Goal: Task Accomplishment & Management: Manage account settings

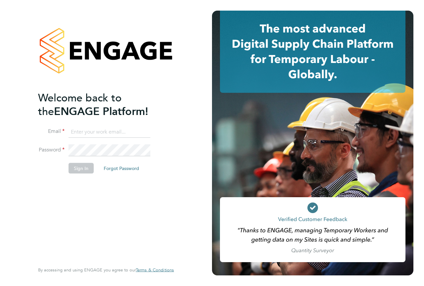
click at [94, 134] on input at bounding box center [110, 132] width 82 height 12
click at [85, 134] on input at bounding box center [110, 132] width 82 height 12
type input "daniel.douglas@hays.com"
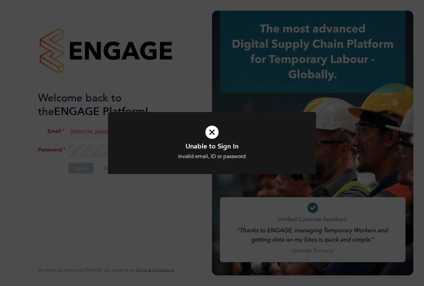
drag, startPoint x: 215, startPoint y: 132, endPoint x: 186, endPoint y: 146, distance: 32.6
click at [215, 131] on icon at bounding box center [212, 132] width 172 height 26
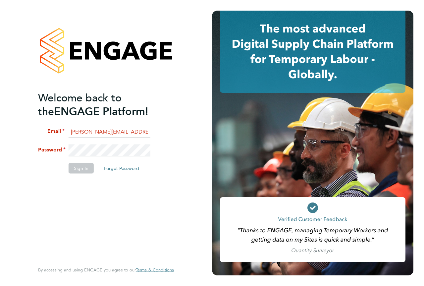
click at [29, 151] on div "Welcome back to the ENGAGE Platform! Email daniel.douglas@hays.com Password Sig…" at bounding box center [106, 143] width 162 height 286
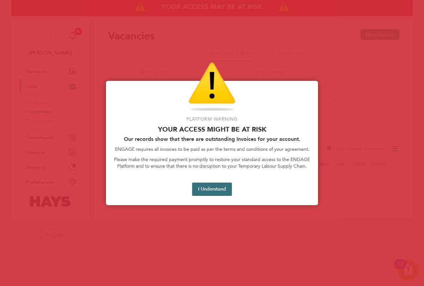
click at [223, 190] on button "I Understand" at bounding box center [212, 189] width 40 height 13
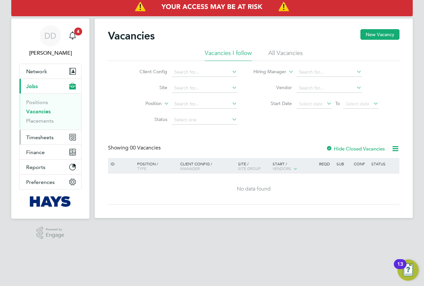
click at [38, 139] on span "Timesheets" at bounding box center [40, 137] width 28 height 6
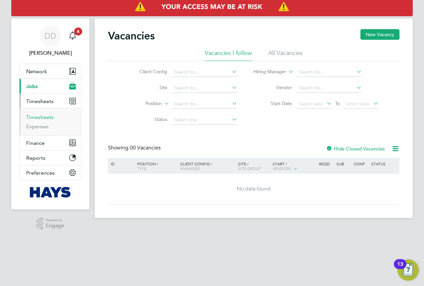
click at [45, 117] on link "Timesheets" at bounding box center [40, 117] width 28 height 6
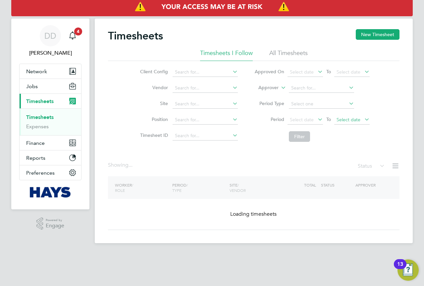
click at [347, 120] on span "Select date" at bounding box center [349, 120] width 24 height 6
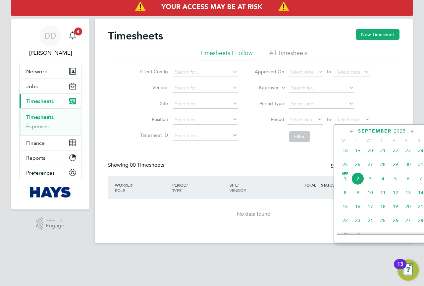
click at [396, 170] on span "29" at bounding box center [395, 164] width 13 height 13
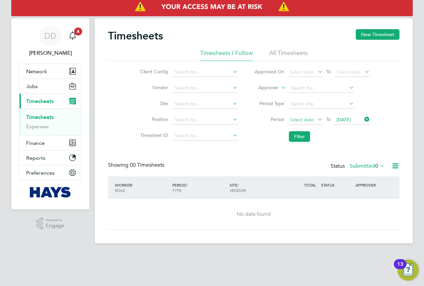
click at [308, 120] on span "Select date" at bounding box center [302, 120] width 24 height 6
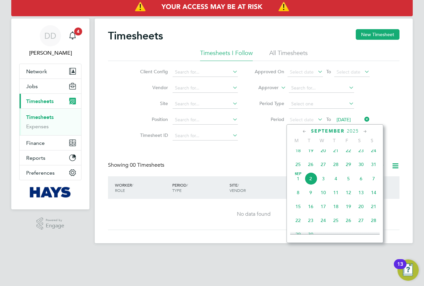
click at [298, 168] on span "25" at bounding box center [298, 164] width 13 height 13
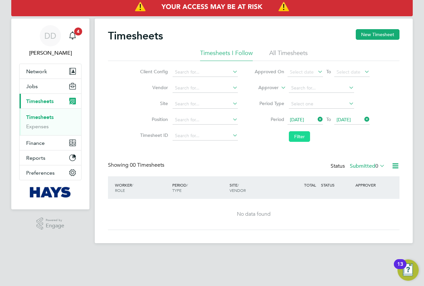
click at [300, 137] on button "Filter" at bounding box center [299, 136] width 21 height 11
click at [284, 47] on div "Timesheets New Timesheet" at bounding box center [254, 39] width 292 height 20
click at [283, 50] on li "All Timesheets" at bounding box center [288, 55] width 38 height 12
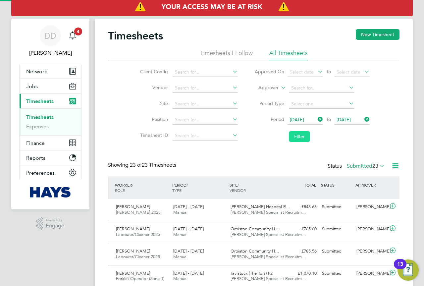
scroll to position [0, 0]
click at [298, 136] on button "Filter" at bounding box center [299, 136] width 21 height 11
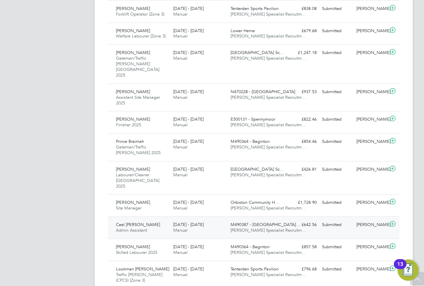
click at [223, 219] on div "[DATE] - [DATE] Manual" at bounding box center [199, 227] width 57 height 17
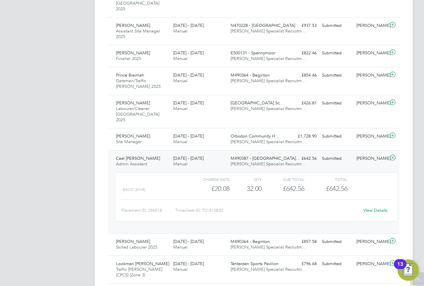
click at [391, 155] on icon at bounding box center [393, 157] width 8 height 5
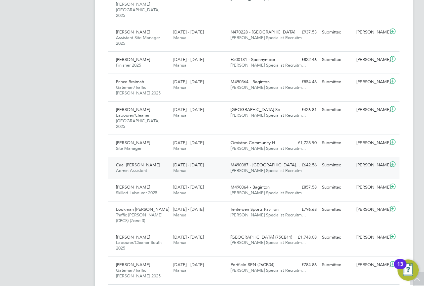
click at [338, 160] on div "Submitted" at bounding box center [337, 165] width 34 height 11
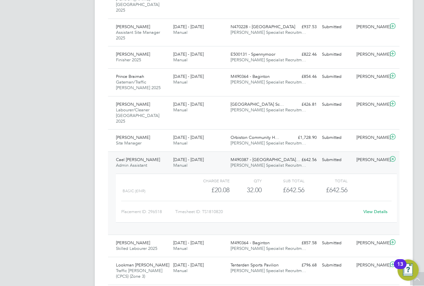
click at [377, 209] on link "View Details" at bounding box center [376, 212] width 24 height 6
